Goal: Register for event/course

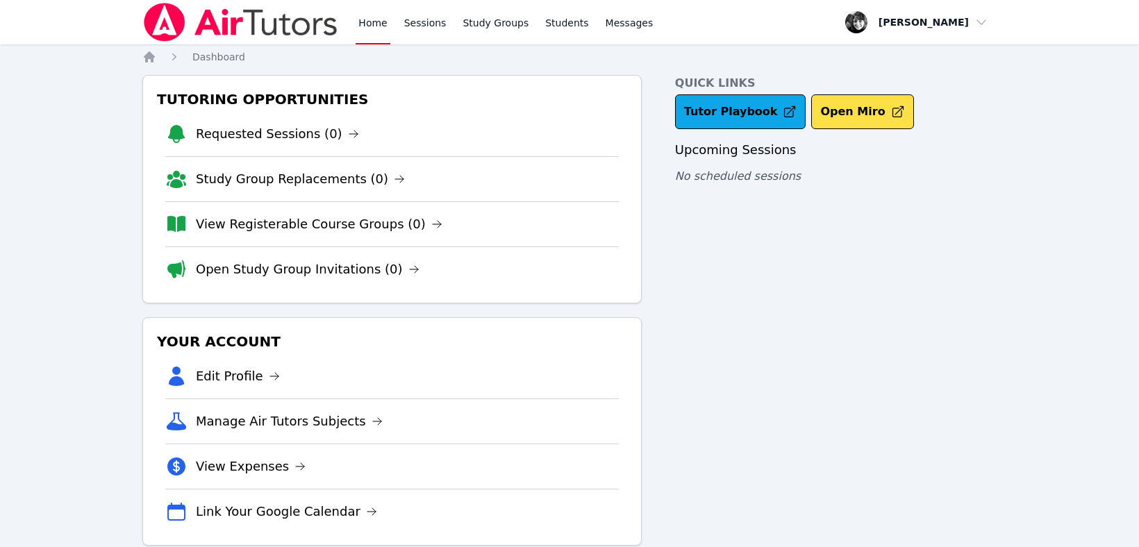
click at [718, 304] on div "Quick Links Tutor Playbook Open Miro Upcoming Sessions No scheduled sessions" at bounding box center [836, 310] width 322 height 471
click at [372, 21] on link "Home" at bounding box center [373, 22] width 34 height 44
click at [370, 21] on link "Home" at bounding box center [373, 22] width 34 height 44
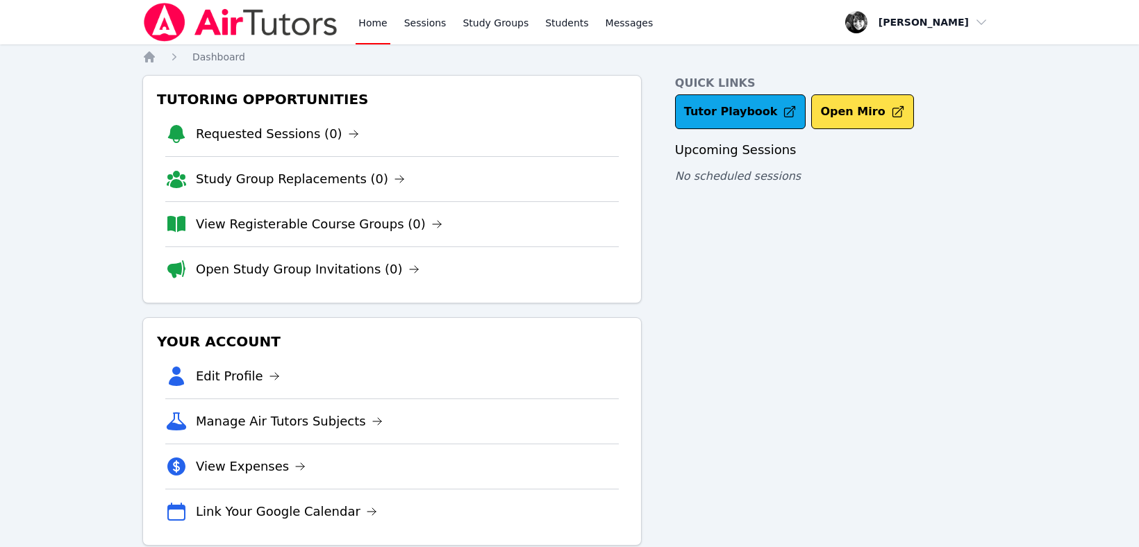
click at [370, 21] on link "Home" at bounding box center [373, 22] width 34 height 44
click at [482, 26] on link "Study Groups" at bounding box center [496, 22] width 72 height 44
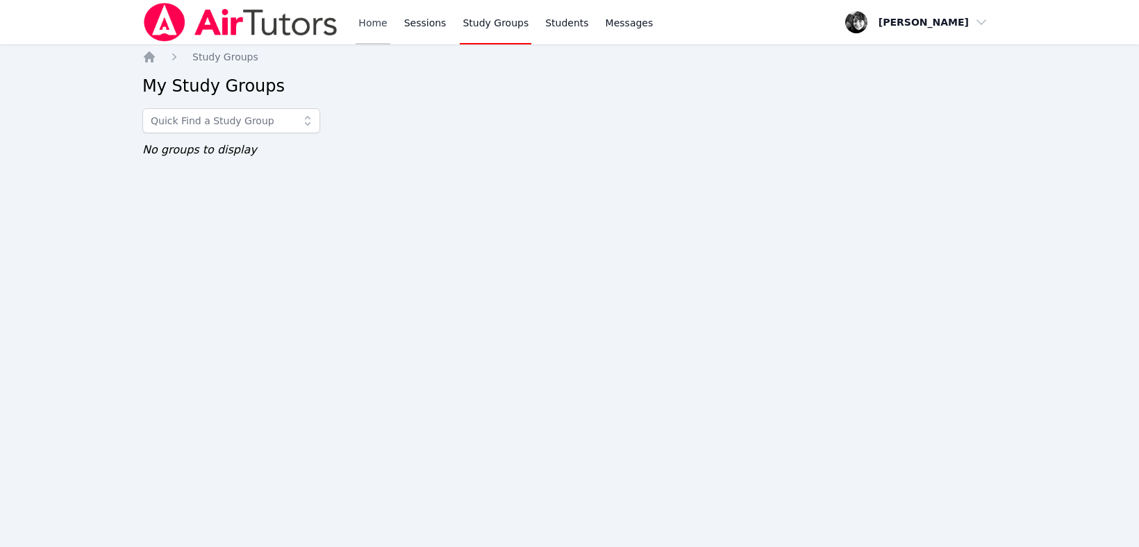
click at [365, 18] on link "Home" at bounding box center [373, 22] width 34 height 44
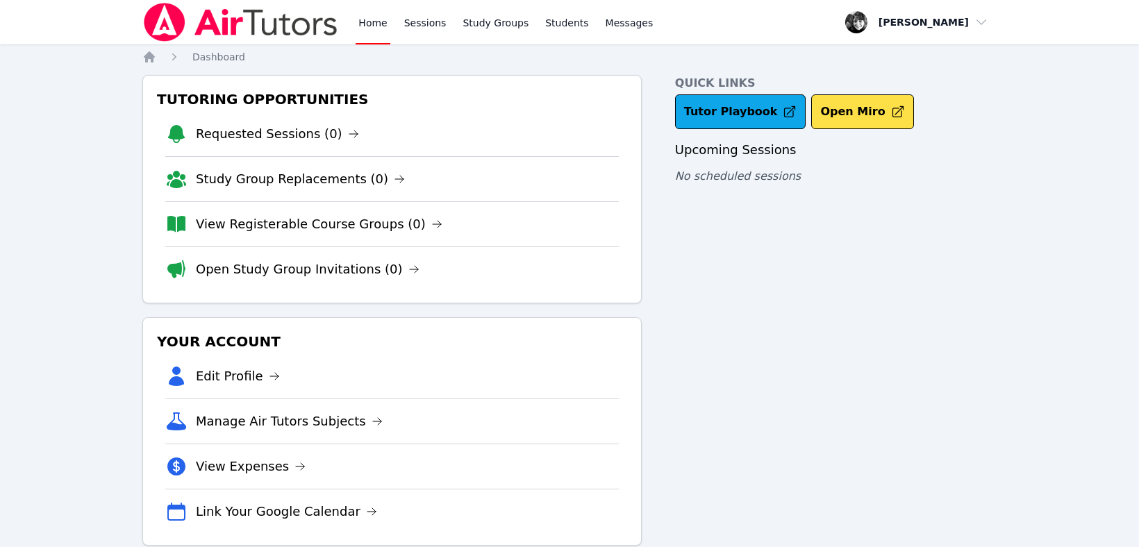
click at [707, 329] on div "Quick Links Tutor Playbook Open Miro Upcoming Sessions No scheduled sessions" at bounding box center [836, 310] width 322 height 471
click at [346, 139] on link "Open Study Group Invitations (5)" at bounding box center [321, 133] width 251 height 19
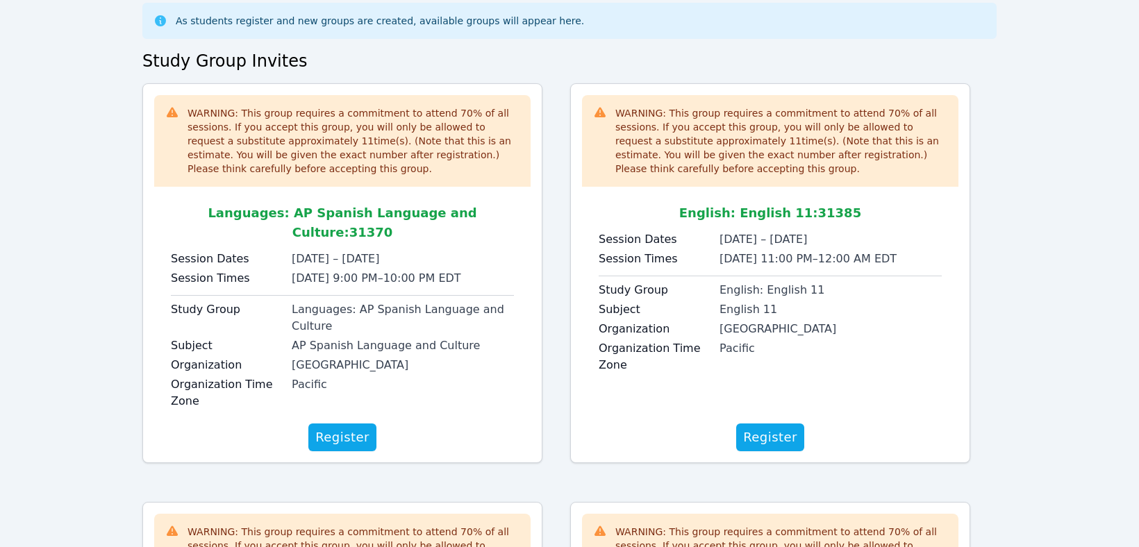
scroll to position [75, 0]
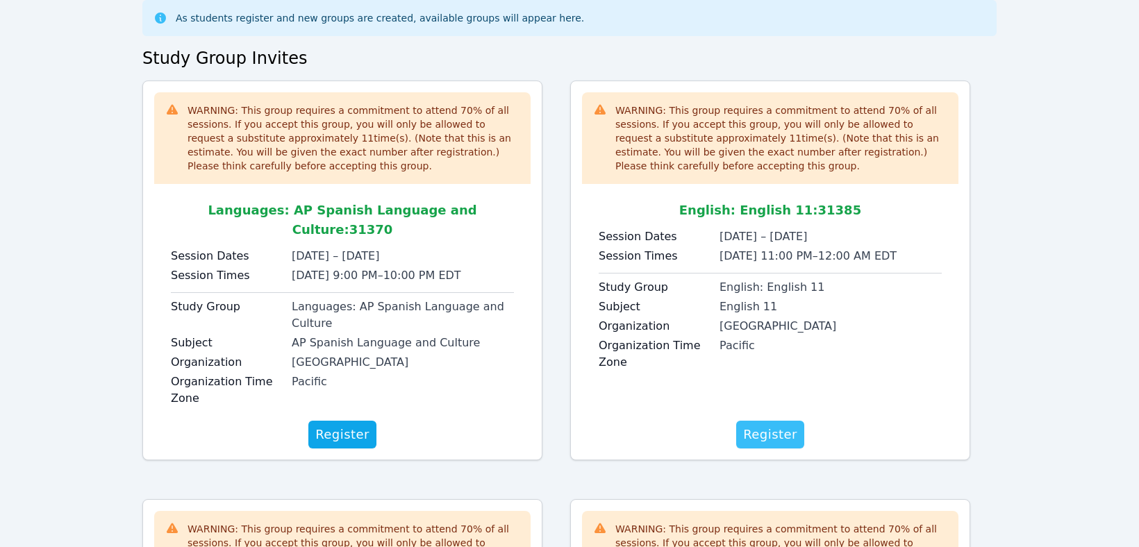
click at [764, 425] on span "Register" at bounding box center [770, 434] width 54 height 19
click at [331, 425] on span "Register" at bounding box center [342, 434] width 54 height 19
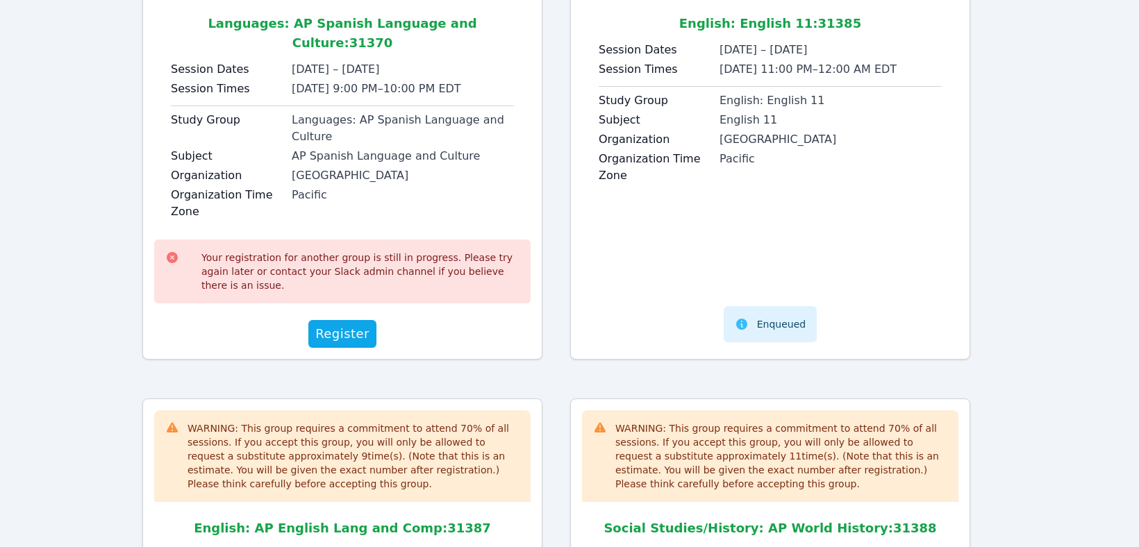
scroll to position [259, 0]
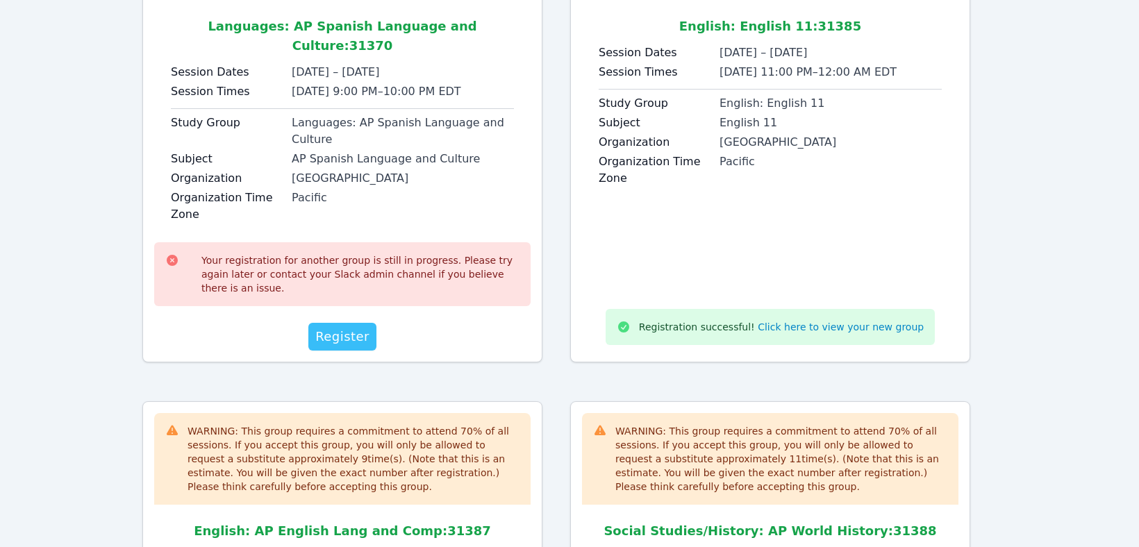
click at [341, 327] on span "Register" at bounding box center [342, 336] width 54 height 19
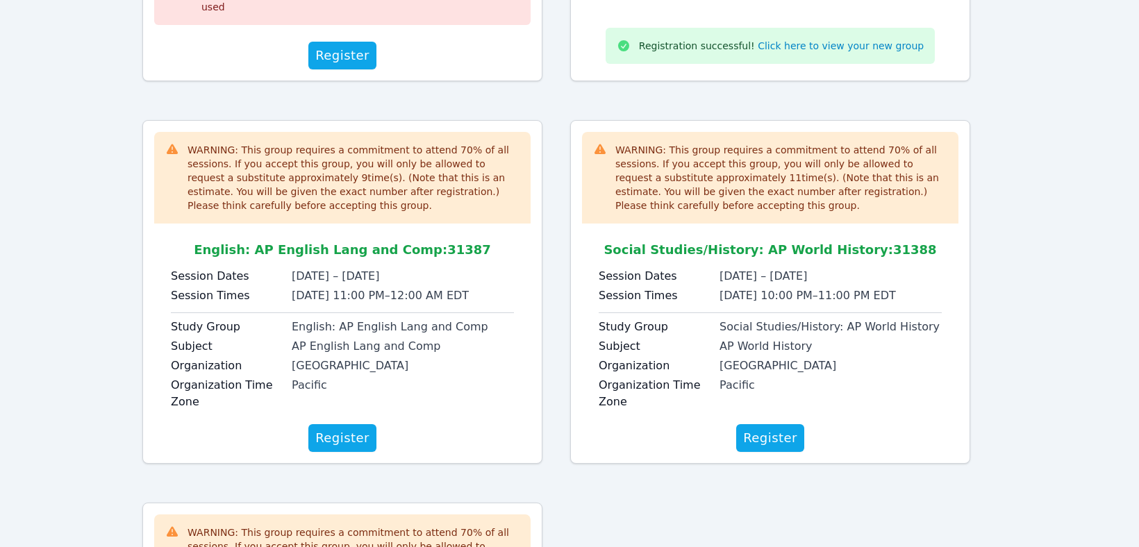
scroll to position [554, 0]
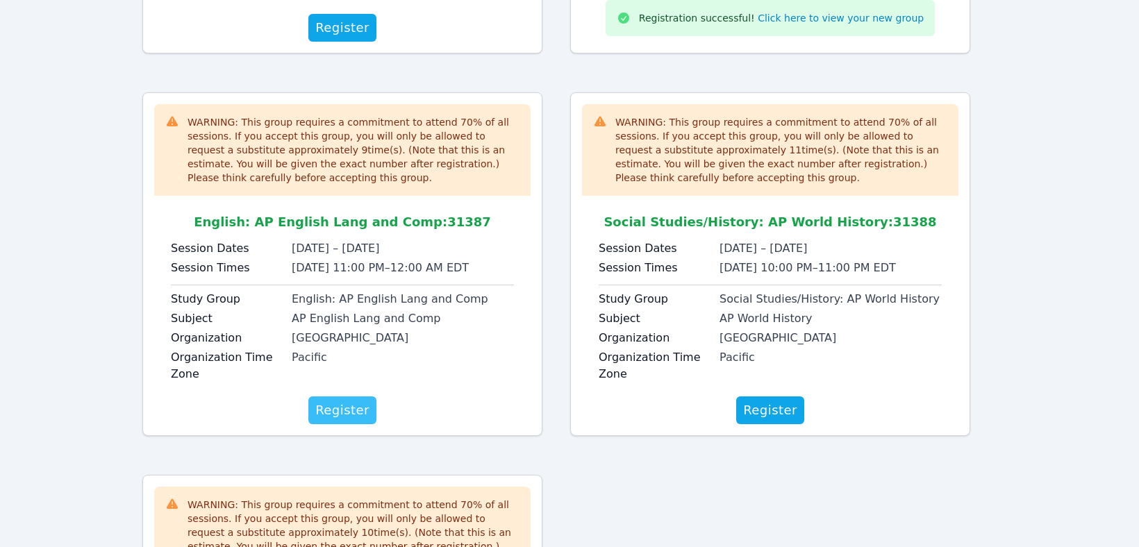
click at [353, 401] on span "Register" at bounding box center [342, 410] width 54 height 19
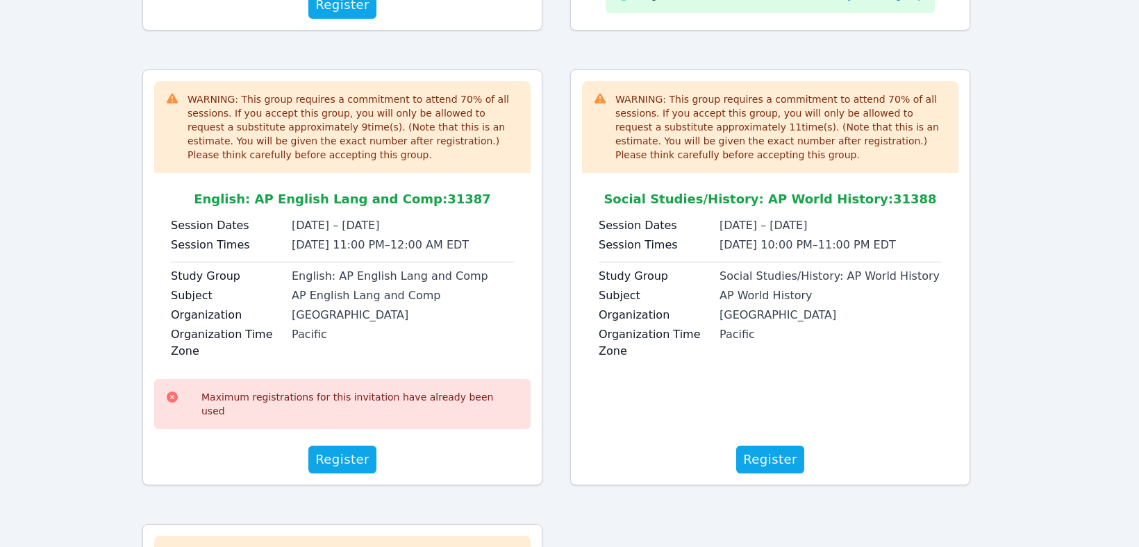
scroll to position [579, 0]
click at [763, 449] on span "Register" at bounding box center [770, 458] width 54 height 19
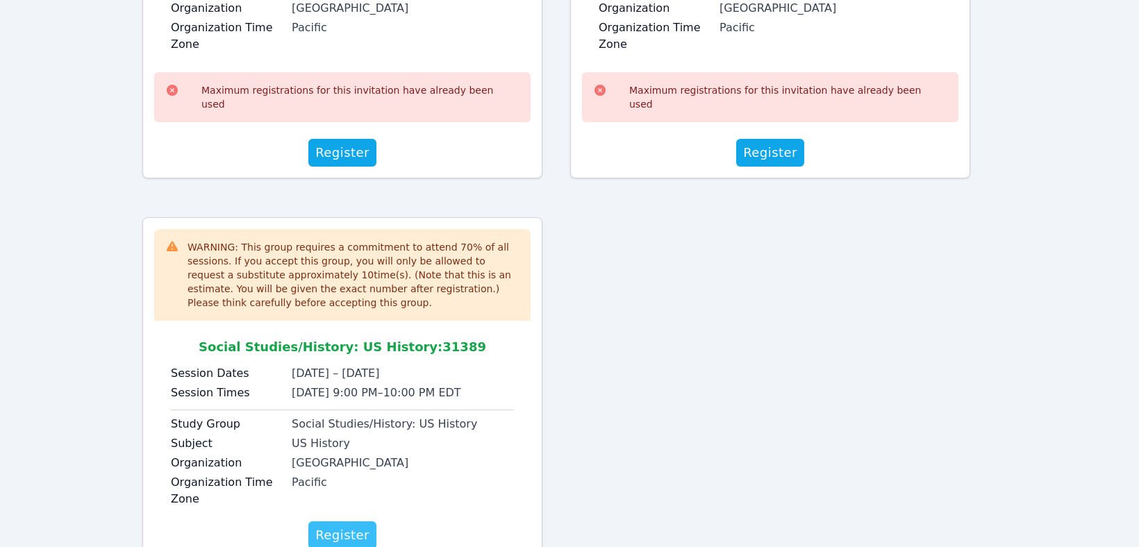
scroll to position [888, 0]
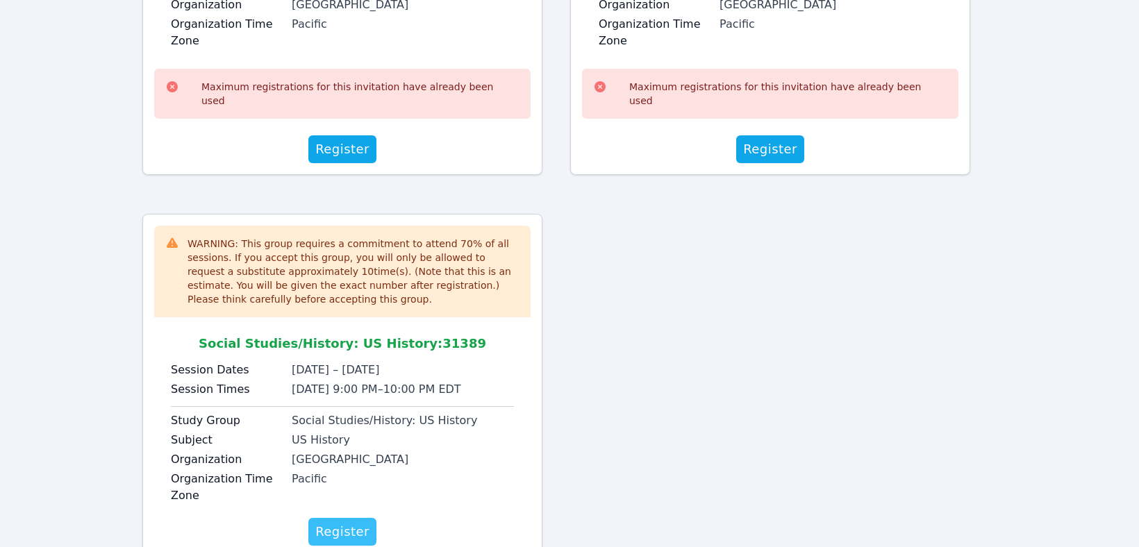
drag, startPoint x: 334, startPoint y: 475, endPoint x: 318, endPoint y: 472, distance: 16.8
click at [333, 522] on span "Register" at bounding box center [342, 531] width 54 height 19
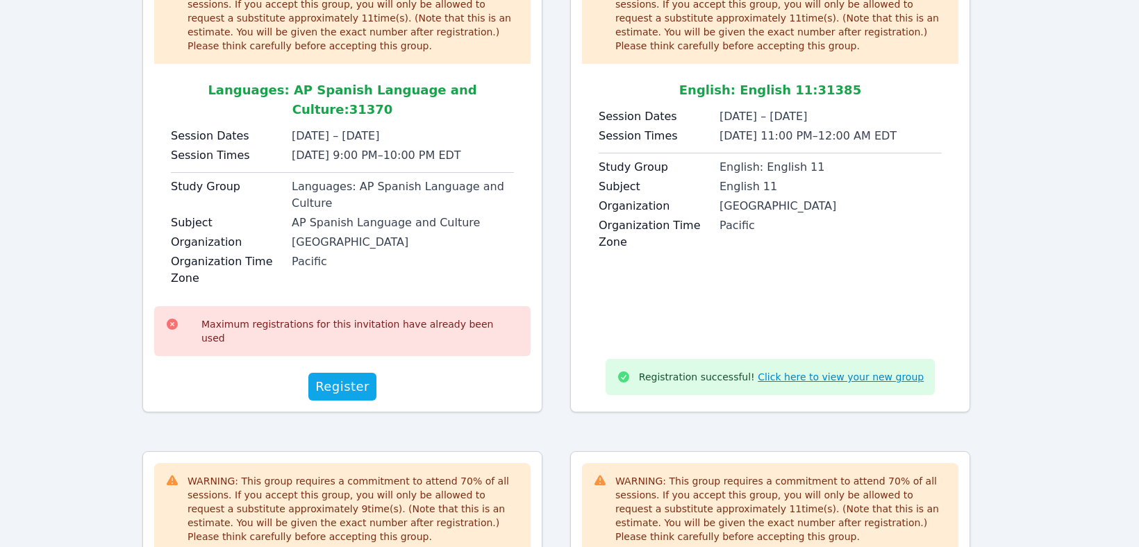
scroll to position [0, 0]
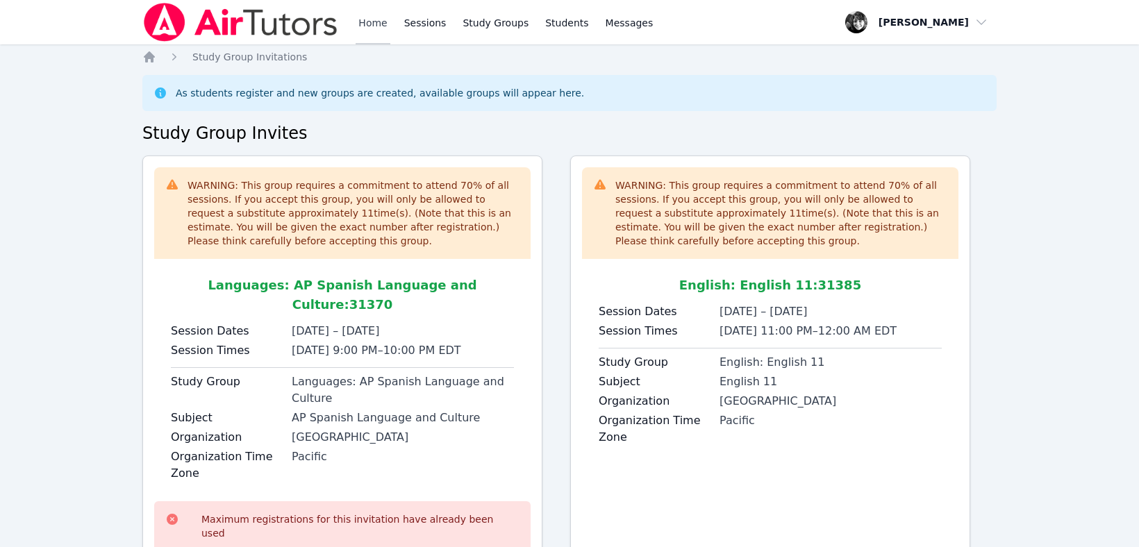
click at [373, 27] on link "Home" at bounding box center [373, 22] width 34 height 44
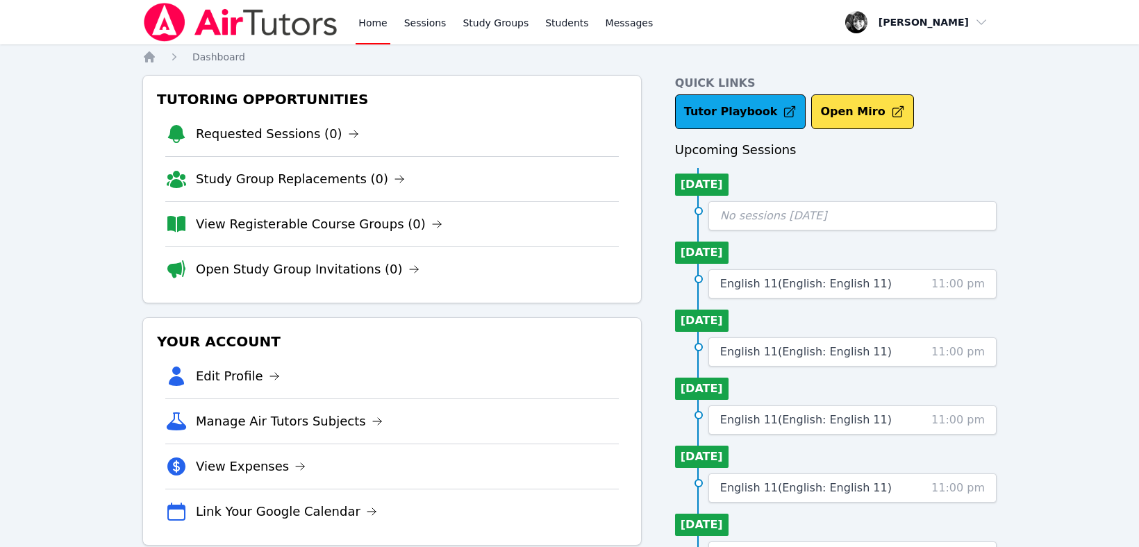
click at [1012, 122] on div "Home Sessions Study Groups Students Messages Open user menu Courtney Maher Open…" at bounding box center [569, 472] width 1139 height 945
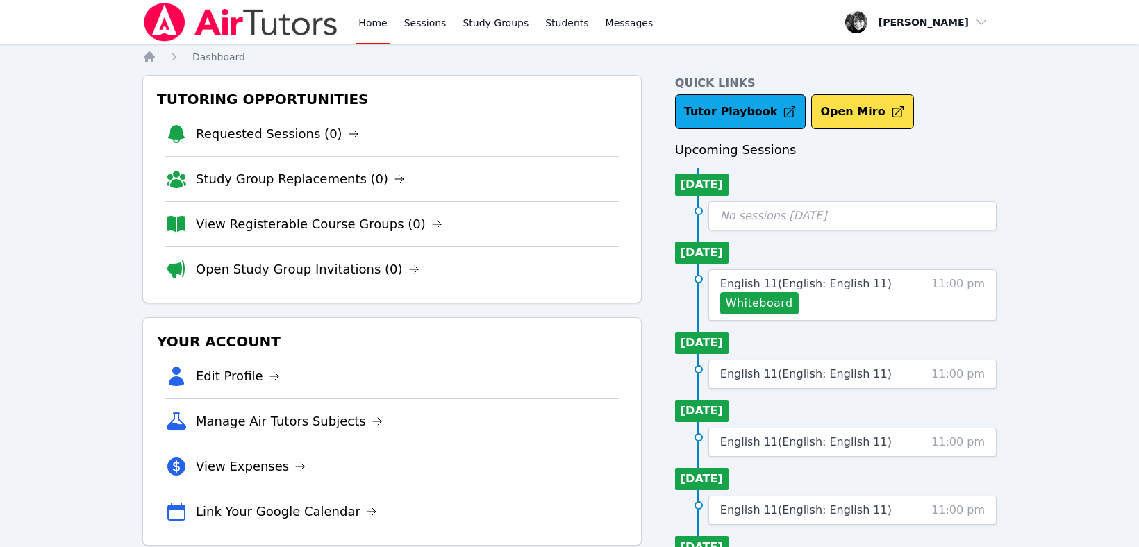
click at [1094, 345] on div "Home Sessions Study Groups Students Messages Open user menu Courtney Maher Open…" at bounding box center [569, 483] width 1139 height 967
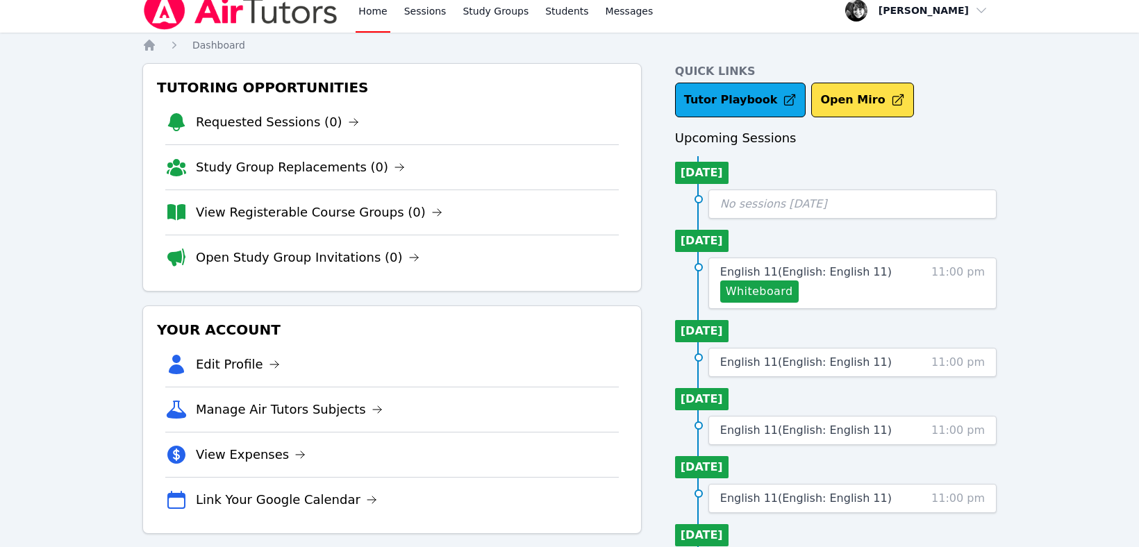
scroll to position [15, 0]
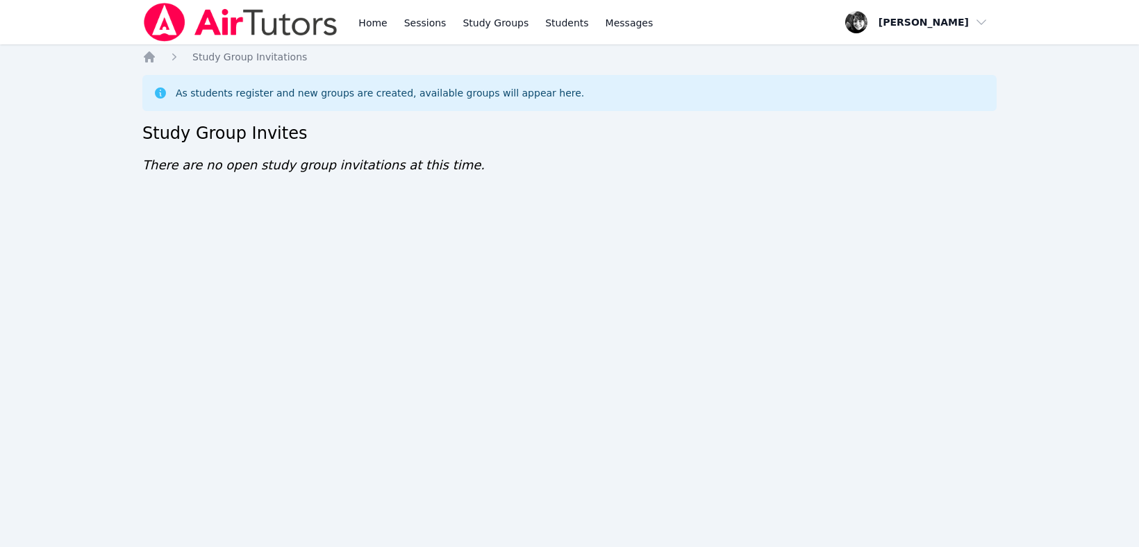
click at [689, 186] on div "Home Study Group Invitations As students register and new groups are created, a…" at bounding box center [569, 126] width 855 height 153
click at [100, 190] on div "Home Sessions Study Groups Students Messages Open user menu Courtney Maher Open…" at bounding box center [569, 273] width 1139 height 547
